Goal: Use online tool/utility: Utilize a website feature to perform a specific function

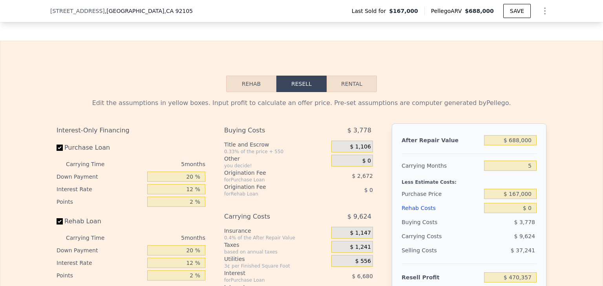
scroll to position [1075, 0]
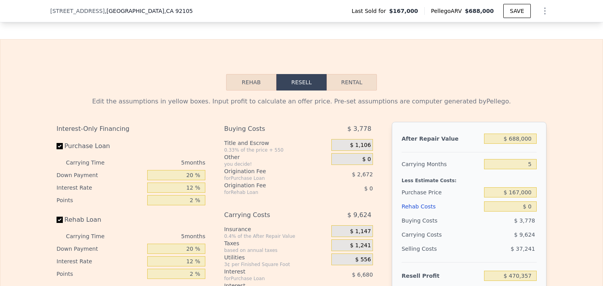
click at [246, 91] on button "Rehab" at bounding box center [251, 82] width 50 height 16
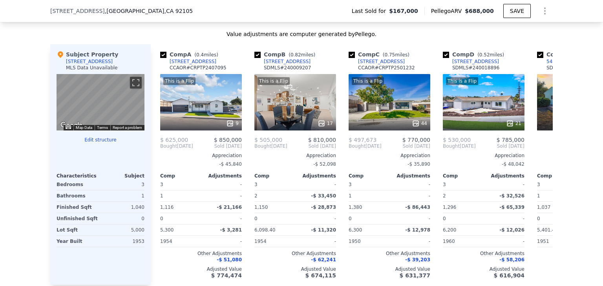
scroll to position [781, 0]
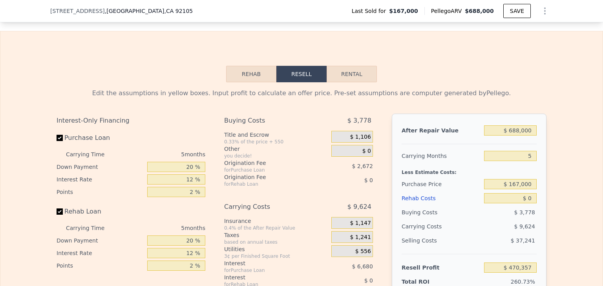
scroll to position [1083, 0]
click at [349, 76] on button "Rental" at bounding box center [352, 74] width 50 height 16
select select "30"
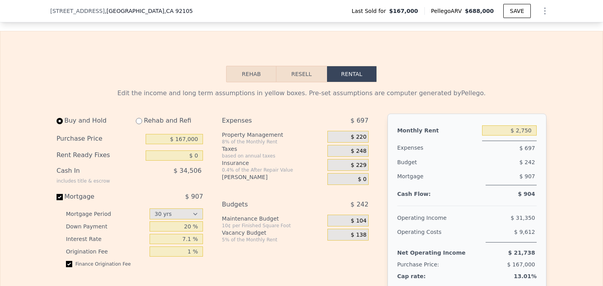
click at [168, 148] on div "Purchase Price $ 167,000" at bounding box center [130, 139] width 146 height 16
drag, startPoint x: 168, startPoint y: 154, endPoint x: 181, endPoint y: 151, distance: 12.9
click at [181, 148] on div "Purchase Price $ 167,000" at bounding box center [130, 139] width 146 height 16
click at [181, 144] on input "$ 167,000" at bounding box center [174, 139] width 57 height 10
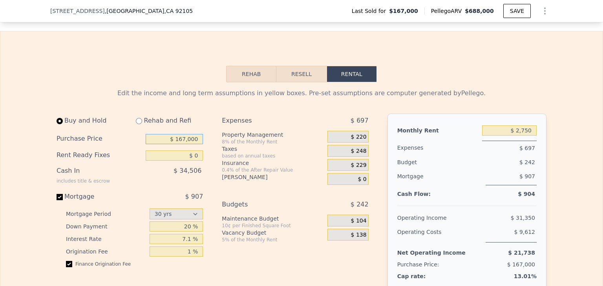
click at [181, 144] on input "$ 167,000" at bounding box center [174, 139] width 57 height 10
drag, startPoint x: 188, startPoint y: 171, endPoint x: 193, endPoint y: 168, distance: 6.5
click at [193, 164] on div "Rent Ready Fixes $ 0" at bounding box center [130, 156] width 146 height 16
click at [193, 161] on input "$ 0" at bounding box center [174, 156] width 57 height 10
type input "$ 80,000"
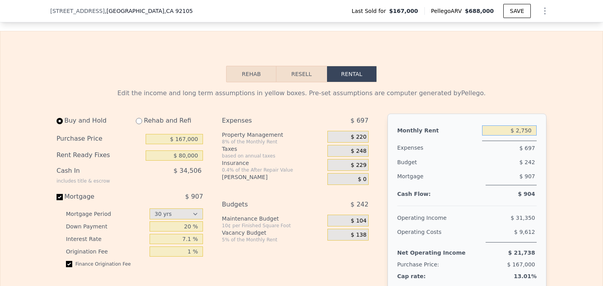
click at [524, 136] on input "$ 2,750" at bounding box center [509, 131] width 55 height 10
type input "$ 3,200"
click at [460, 155] on div "Expenses" at bounding box center [438, 148] width 82 height 15
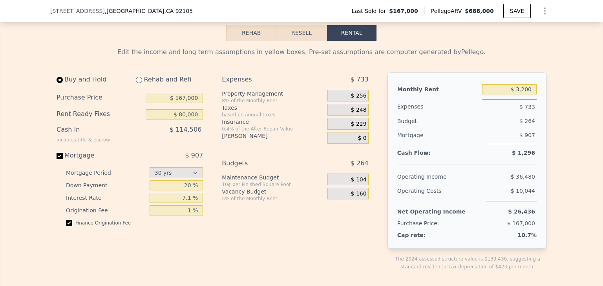
scroll to position [1124, 0]
click at [184, 107] on div "Purchase Price $ 167,000" at bounding box center [130, 98] width 146 height 16
click at [185, 104] on input "$ 167,000" at bounding box center [174, 98] width 57 height 10
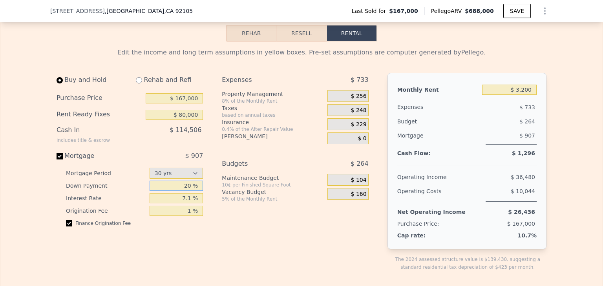
click at [190, 191] on input "20 %" at bounding box center [177, 186] width 54 height 10
click at [183, 204] on input "7.1 %" at bounding box center [177, 198] width 54 height 10
type input "6.5 %"
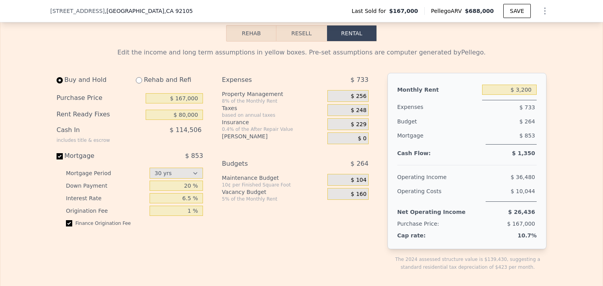
click at [210, 241] on div "Buy and Hold Rehab and Refi Purchase Price $ 167,000 Rent Ready Fixes $ 80,000 …" at bounding box center [216, 178] width 318 height 211
click at [188, 104] on input "$ 167,000" at bounding box center [174, 98] width 57 height 10
type input "$ 550,000"
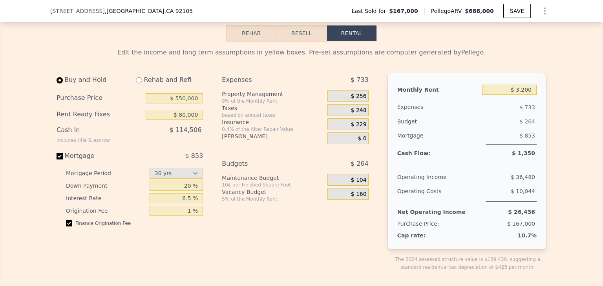
click at [211, 154] on div "Buy and Hold Rehab and Refi Purchase Price $ 550,000 Rent Ready Fixes $ 80,000 …" at bounding box center [216, 178] width 318 height 211
click at [183, 191] on input "20 %" at bounding box center [177, 186] width 54 height 10
click at [257, 213] on div "Expenses $ 733 Property Management 8% of the Monthly Rent $ 256 Taxes based on …" at bounding box center [298, 178] width 153 height 211
click at [263, 279] on div "Expenses $ 733 Property Management 8% of the Monthly Rent $ 256 Taxes based on …" at bounding box center [298, 178] width 153 height 211
click at [224, 237] on div "Expenses $ 733 Property Management 8% of the Monthly Rent $ 256 Taxes based on …" at bounding box center [298, 178] width 153 height 211
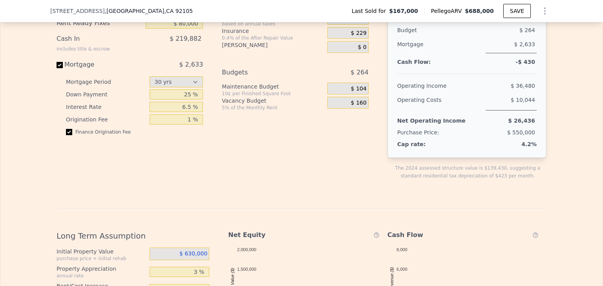
scroll to position [1149, 0]
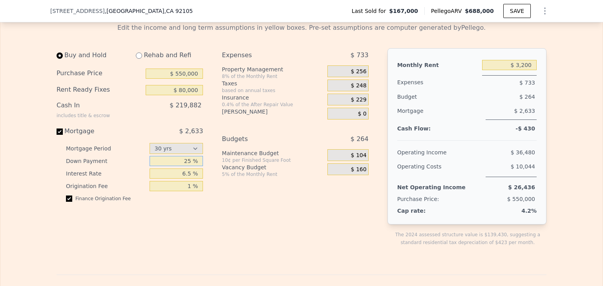
click at [184, 166] on input "25 %" at bounding box center [177, 161] width 54 height 10
type input "40 %"
click at [312, 220] on div "Expenses $ 733 Property Management 8% of the Monthly Rent $ 256 Taxes based on …" at bounding box center [298, 153] width 153 height 211
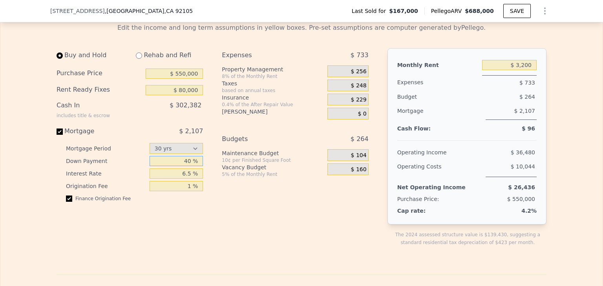
click at [170, 166] on input "40 %" at bounding box center [177, 161] width 54 height 10
type input "$ 2,750"
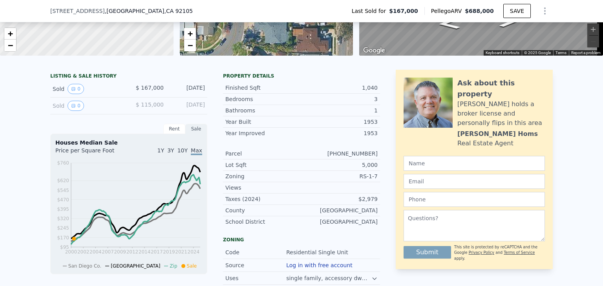
scroll to position [136, 0]
